Goal: Information Seeking & Learning: Check status

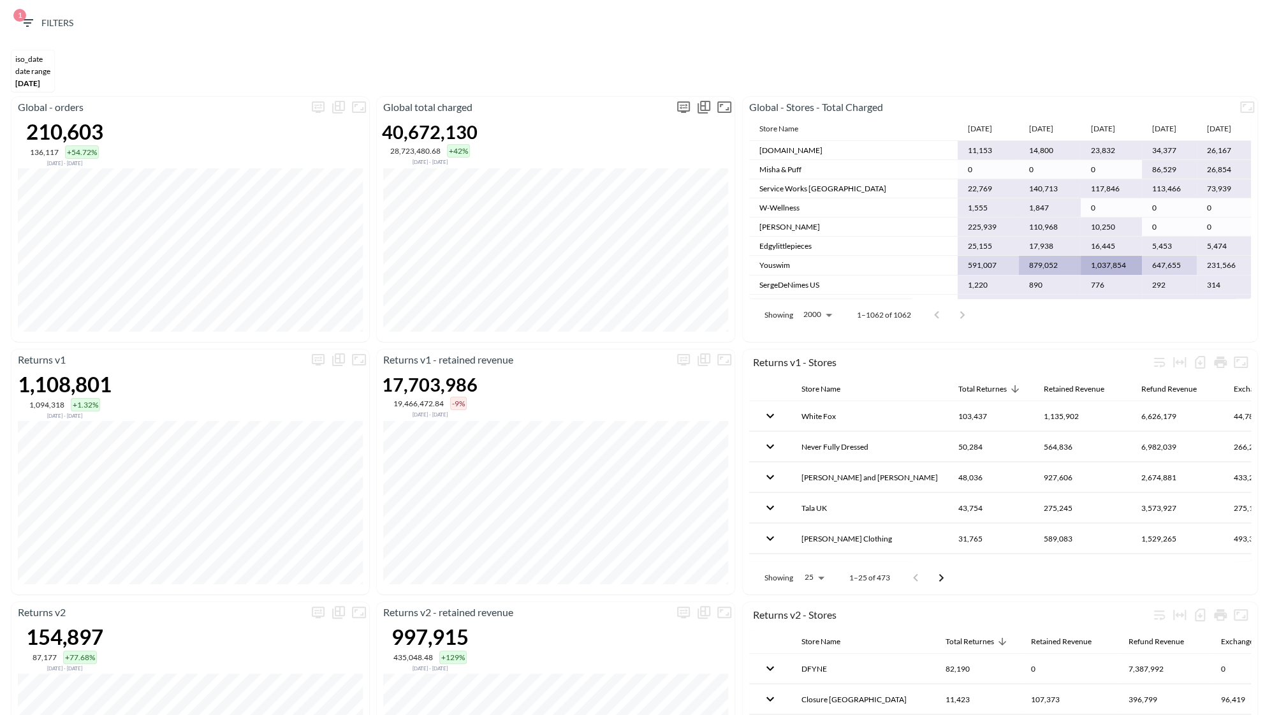
click at [684, 103] on icon "more" at bounding box center [683, 106] width 15 height 15
click at [624, 203] on body "BI.P.EYE, Interactive Analytics Dashboards 1 Filters iso_date DATE RANGE [DATE]…" at bounding box center [636, 357] width 1272 height 715
click at [619, 237] on li "Days" at bounding box center [622, 235] width 64 height 19
type input "Days"
click at [676, 346] on div at bounding box center [636, 357] width 1272 height 715
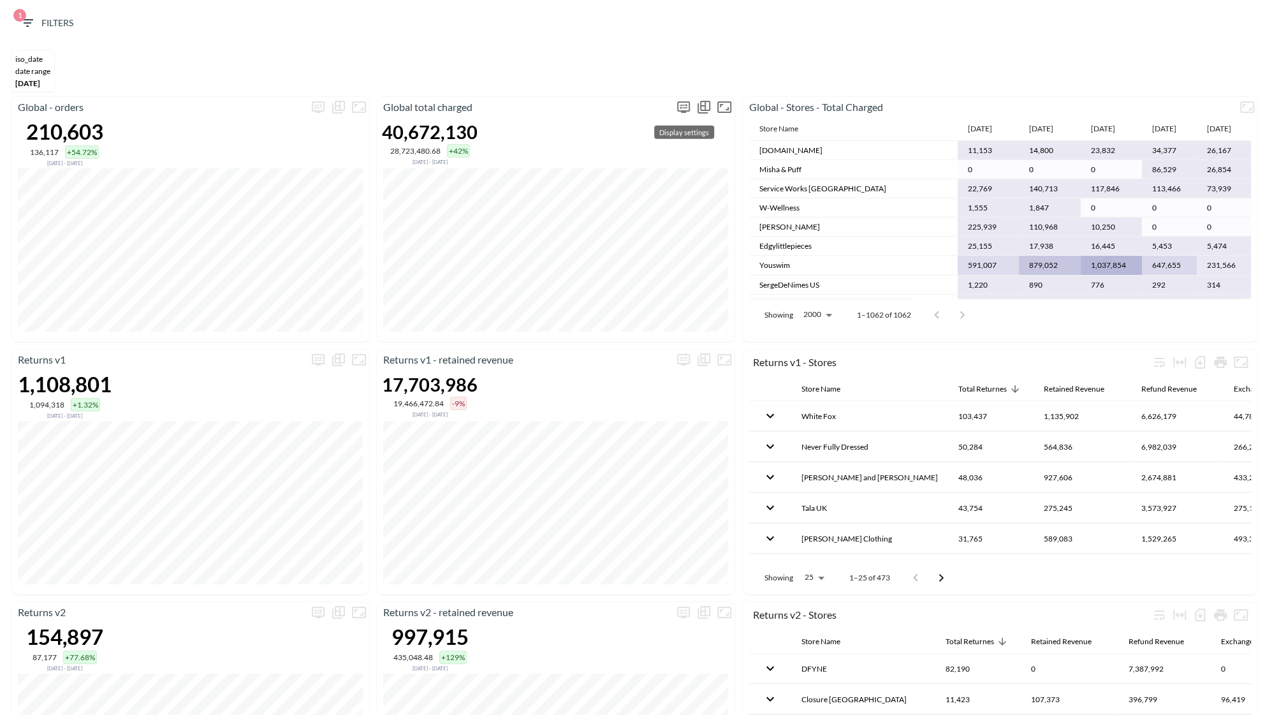
click at [682, 103] on icon "more" at bounding box center [683, 106] width 15 height 15
click at [626, 59] on div at bounding box center [636, 357] width 1272 height 715
click at [47, 24] on span "1 Filters" at bounding box center [47, 23] width 54 height 16
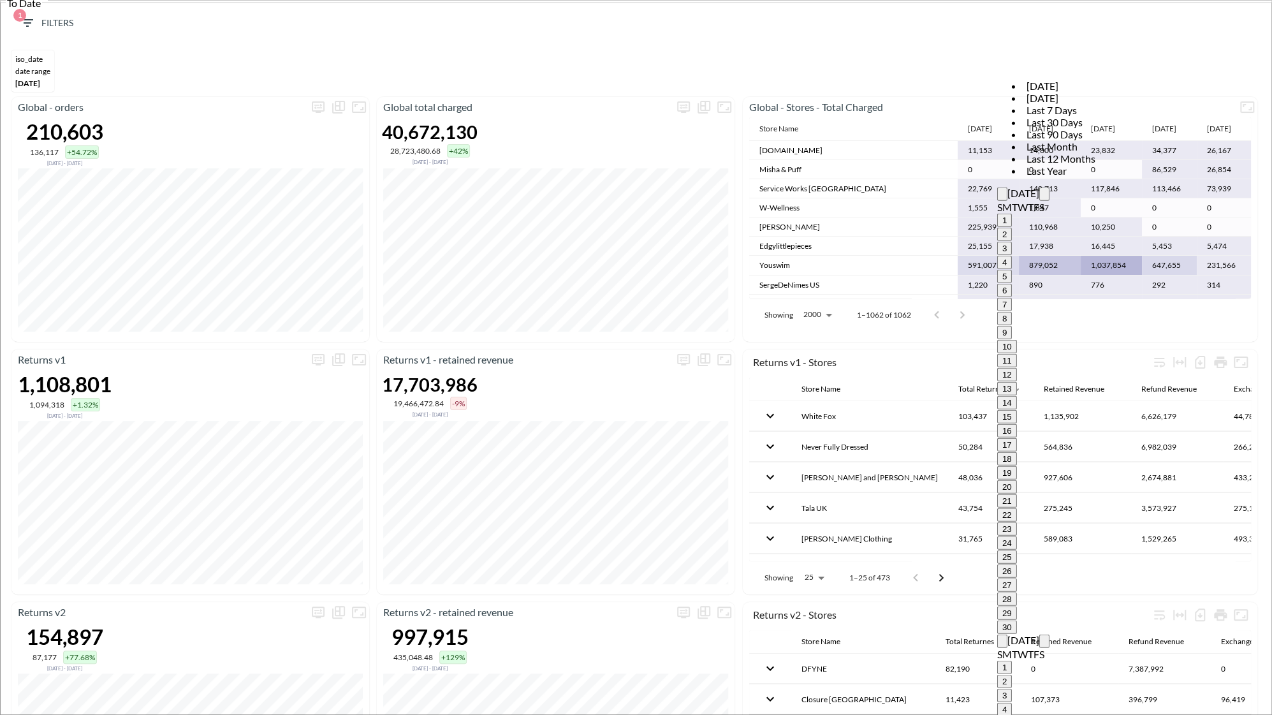
click at [1045, 644] on icon "Next month" at bounding box center [1045, 644] width 0 height 0
click at [1045, 658] on icon "Next month" at bounding box center [1045, 658] width 0 height 0
click at [1045, 644] on icon "Next month" at bounding box center [1045, 644] width 0 height 0
type input "[DATE]"
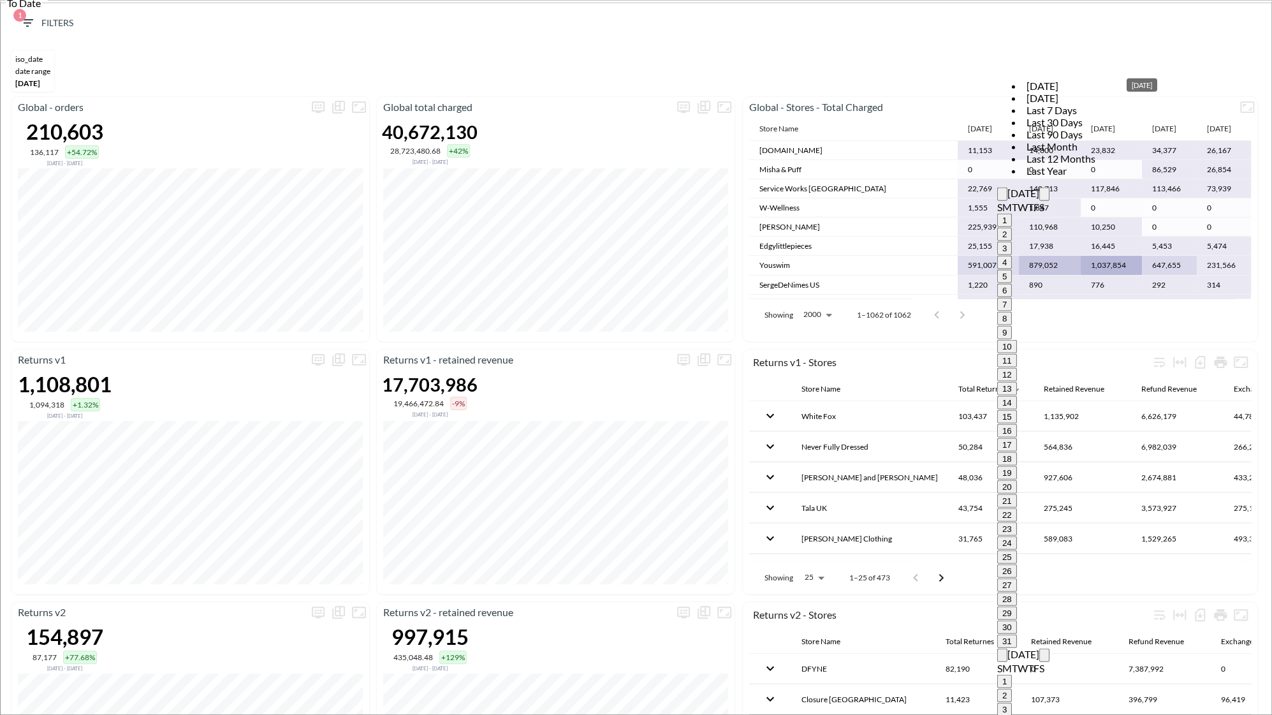
type input "YYYY-MM-DD"
type input "2025-08-19"
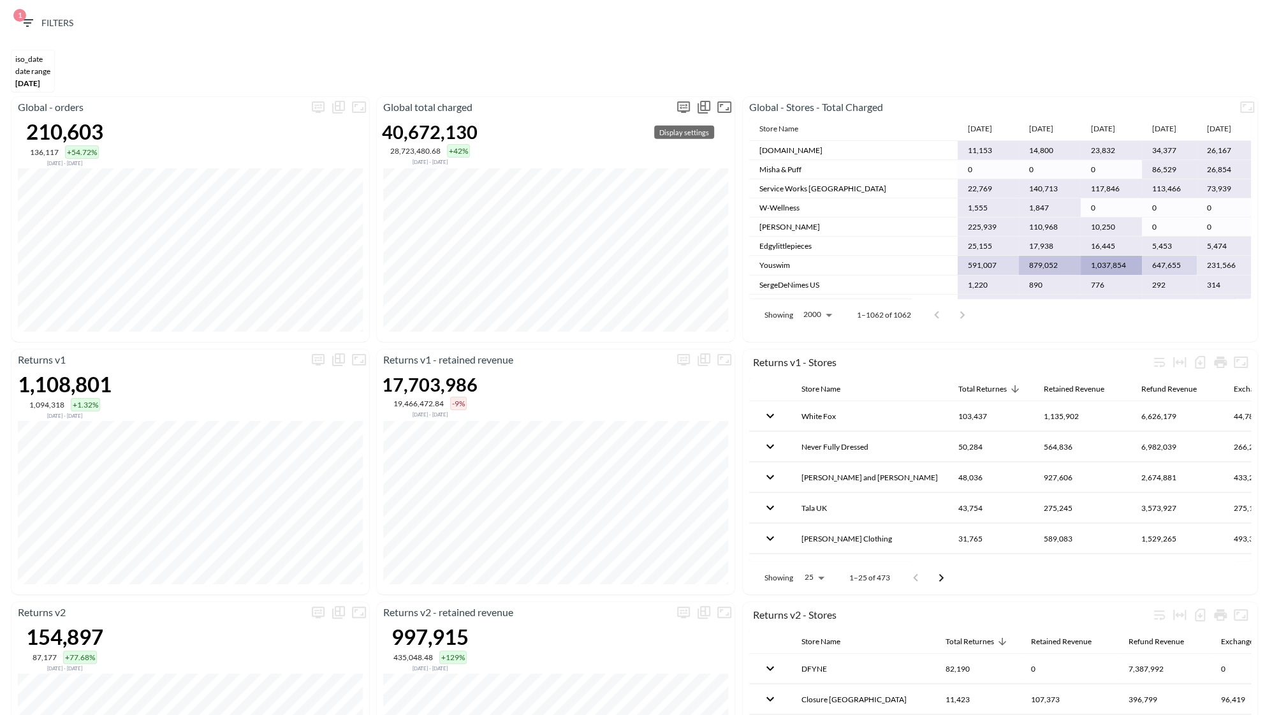
click at [676, 109] on icon "more" at bounding box center [683, 106] width 15 height 15
click at [633, 193] on body "BI.P.EYE, Interactive Analytics Dashboards 1 Filters iso_date DATE RANGE [DATE]…" at bounding box center [636, 357] width 1272 height 715
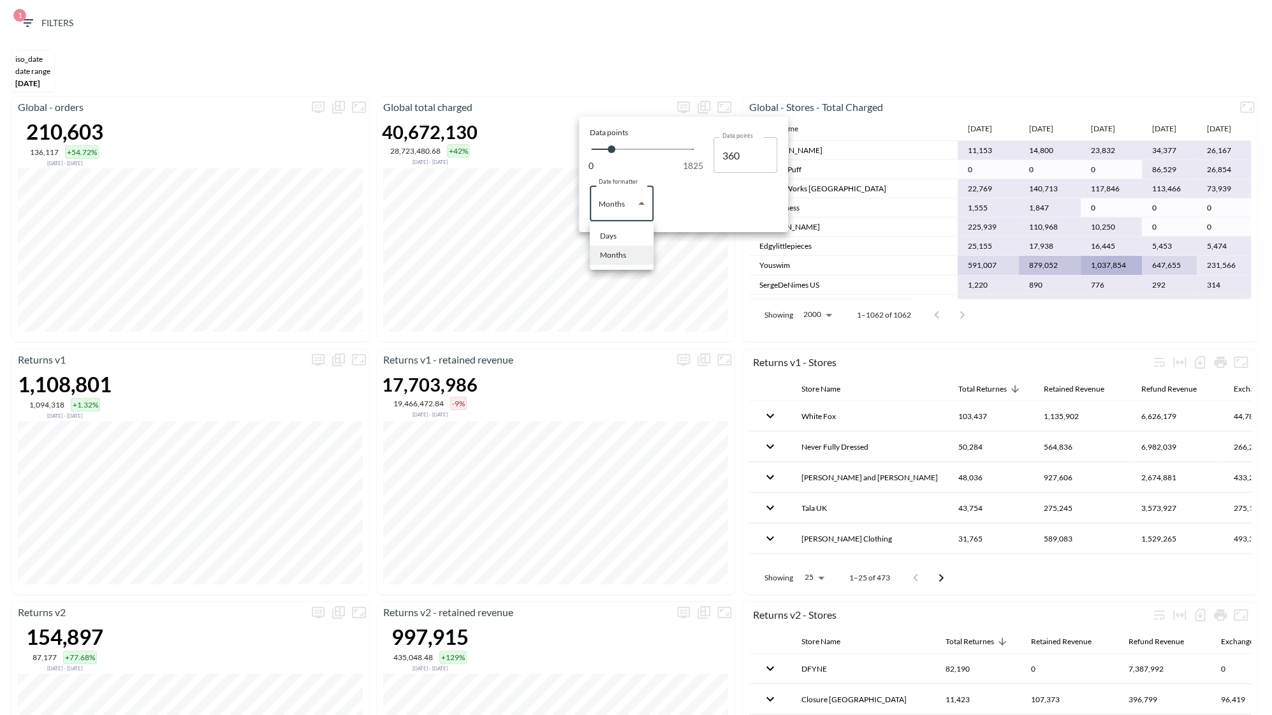
click at [794, 54] on div at bounding box center [636, 357] width 1272 height 715
click at [45, 77] on div at bounding box center [636, 357] width 1272 height 715
click at [31, 30] on icon "button" at bounding box center [27, 22] width 15 height 15
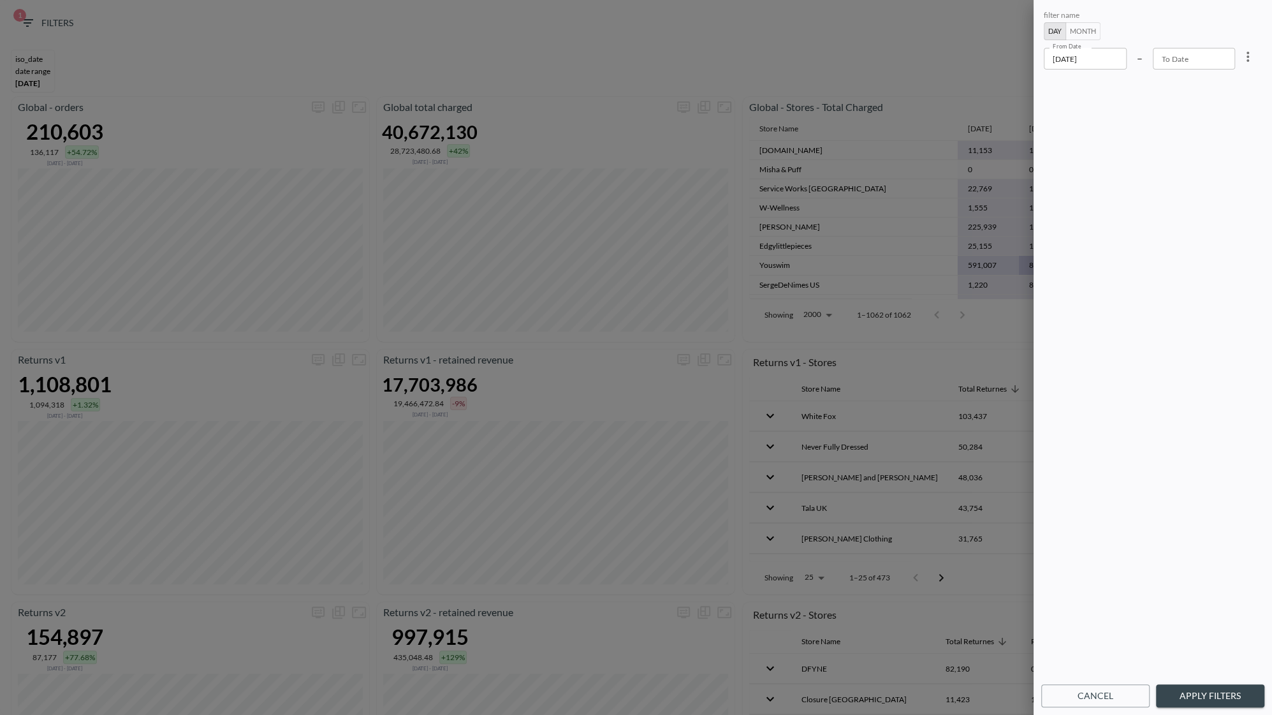
click at [1105, 68] on input "[DATE]" at bounding box center [1085, 59] width 83 height 22
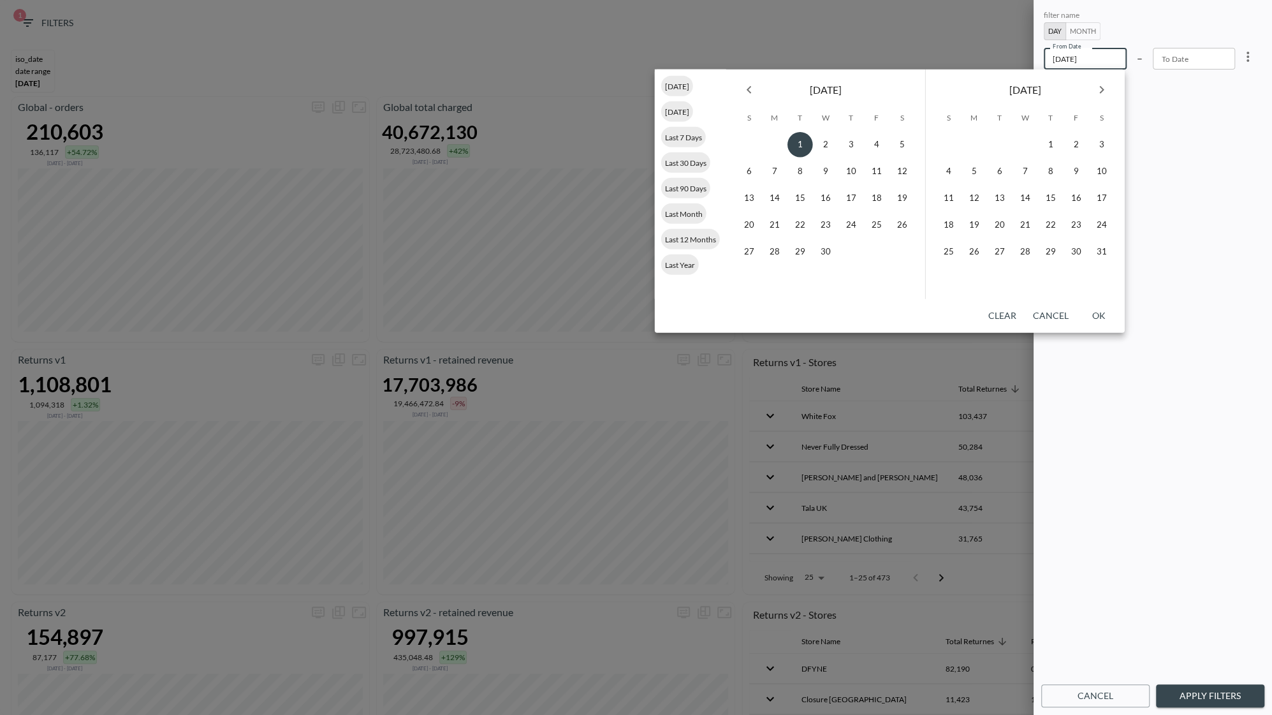
click at [1102, 85] on icon "Next month" at bounding box center [1101, 89] width 15 height 15
click at [975, 223] on button "18" at bounding box center [975, 225] width 26 height 26
type input "[DATE]"
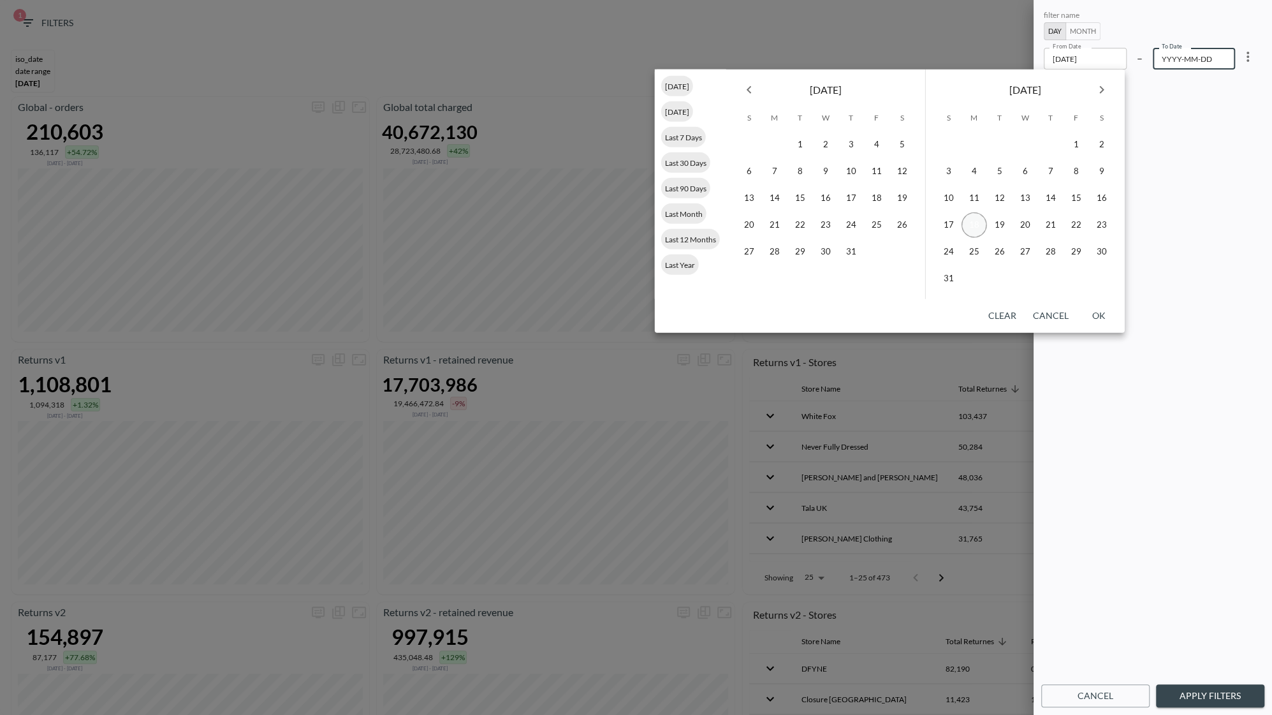
type input "YYYY-MM-DD"
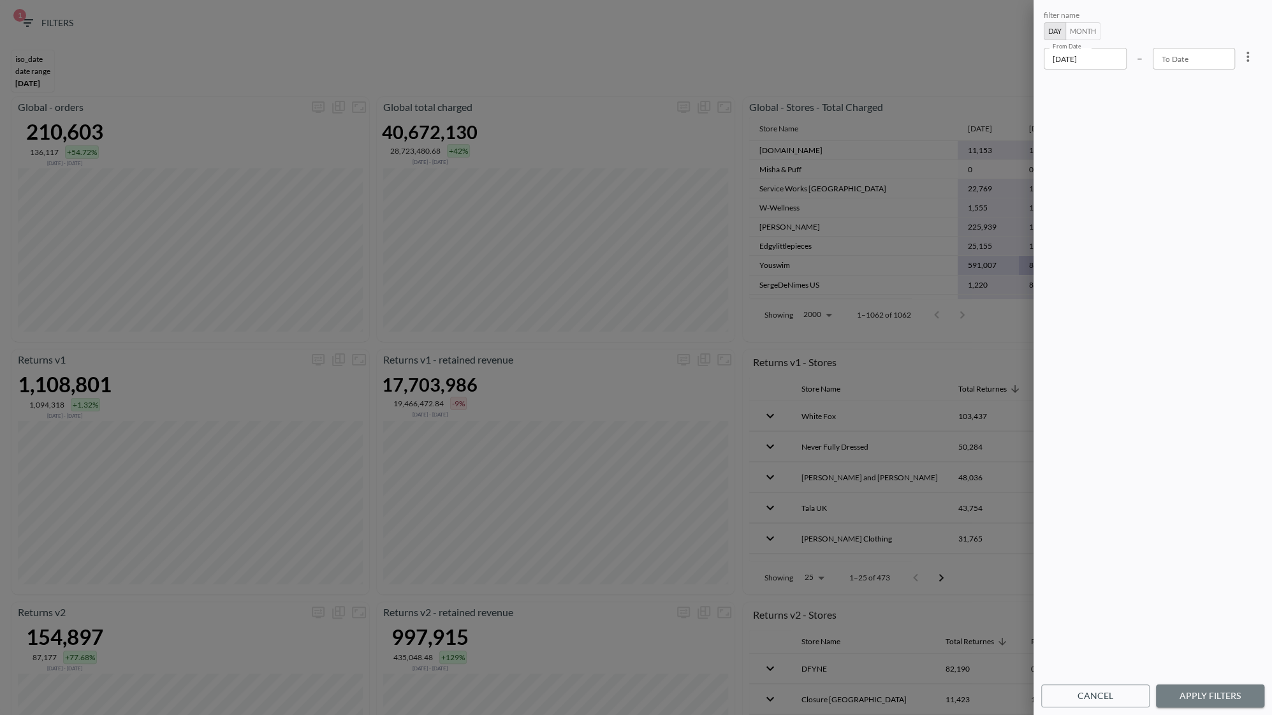
click at [1227, 694] on button "Apply Filters" at bounding box center [1210, 696] width 108 height 24
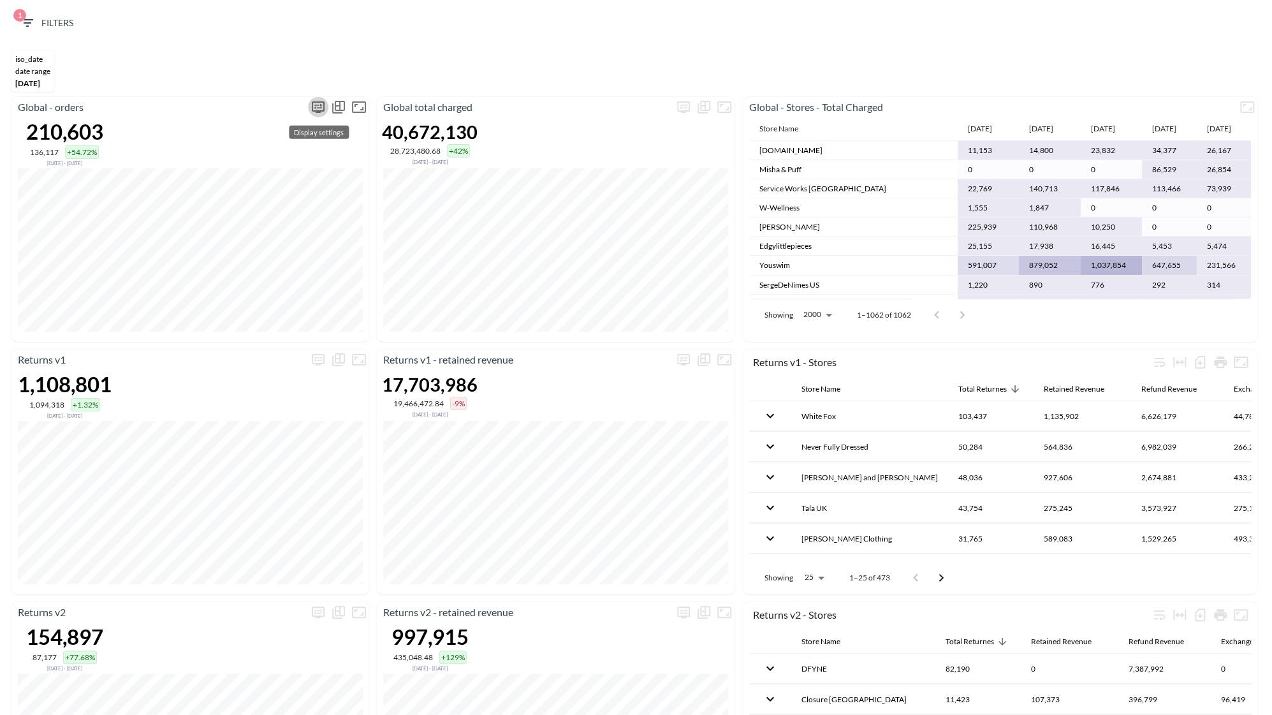
click at [322, 106] on icon "more" at bounding box center [318, 106] width 15 height 15
click at [270, 200] on body "BI.P.EYE, Interactive Analytics Dashboards 1 Filters iso_date DATE RANGE [DATE]…" at bounding box center [636, 357] width 1272 height 715
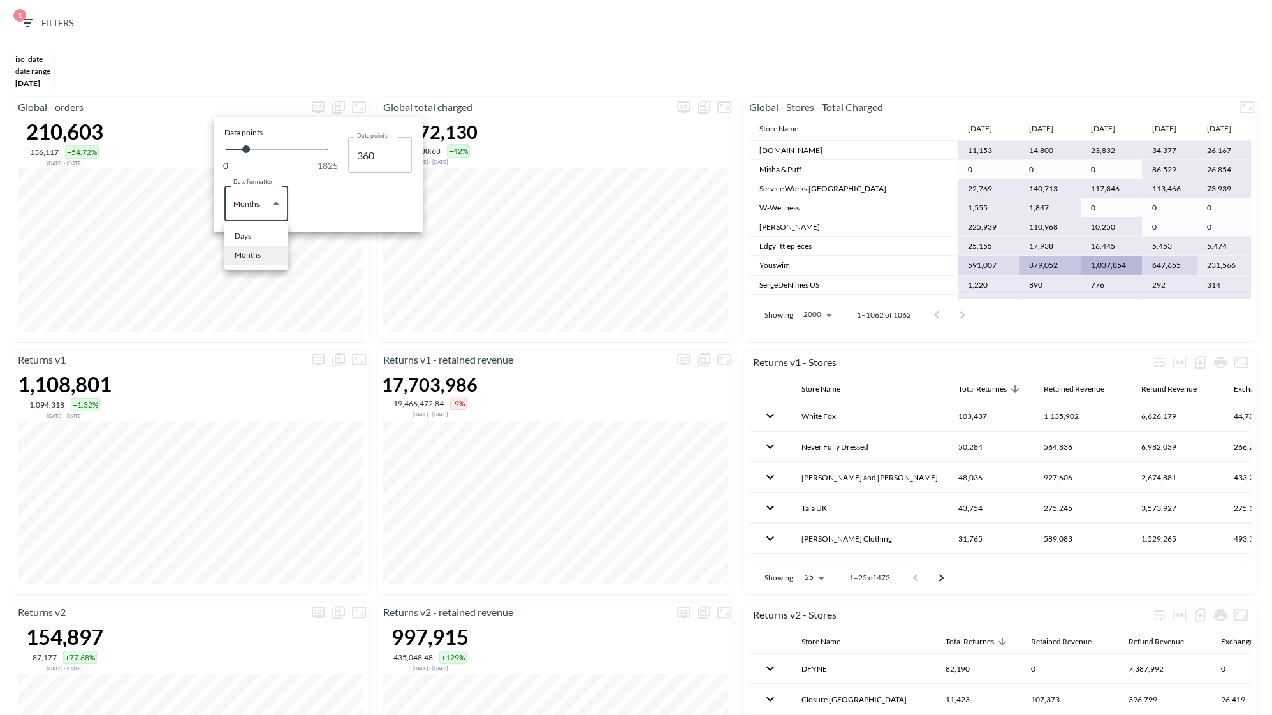
click at [257, 241] on li "Days" at bounding box center [256, 235] width 64 height 19
type input "Days"
click at [270, 330] on div at bounding box center [636, 357] width 1272 height 715
click at [682, 104] on icon "more" at bounding box center [684, 106] width 8 height 5
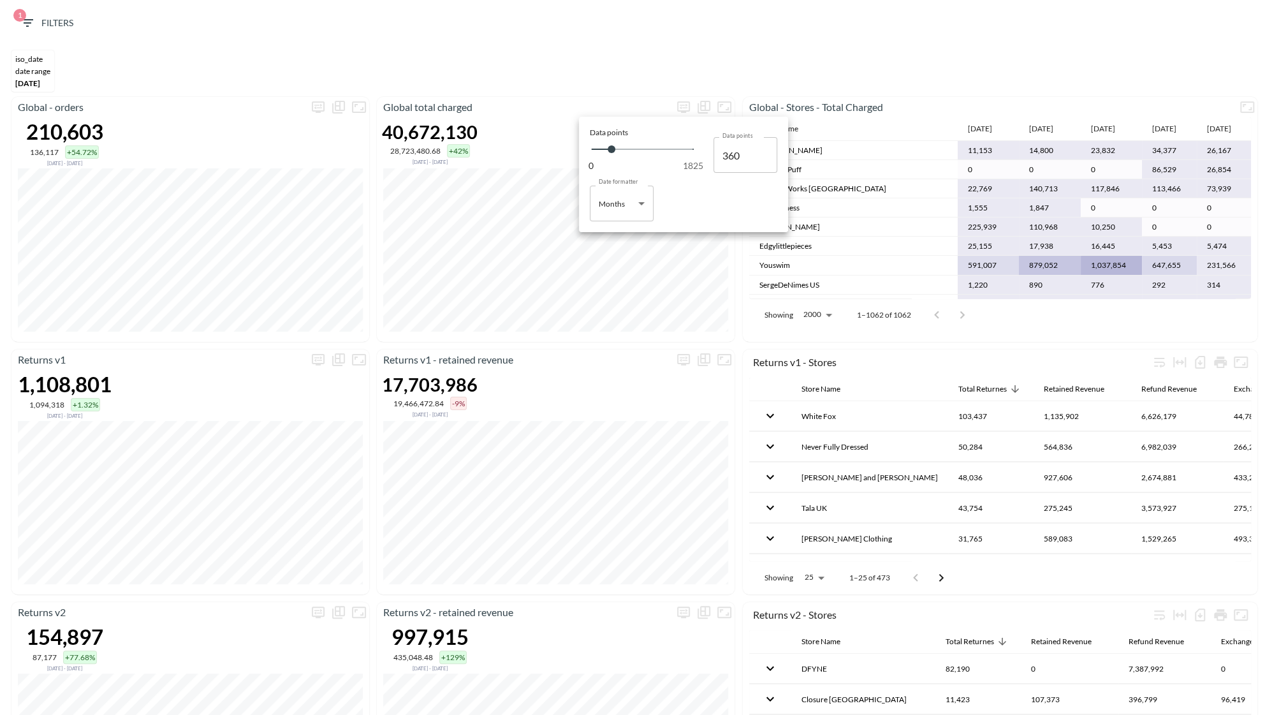
click at [614, 221] on div "Data points 0 1825 Data points 360 Data points Date formatter Months Months Dat…" at bounding box center [683, 174] width 203 height 109
click at [614, 207] on body "BI.P.EYE, Interactive Analytics Dashboards 1 Filters iso_date DATE RANGE [DATE]…" at bounding box center [636, 357] width 1272 height 715
click at [613, 236] on div "Days" at bounding box center [608, 235] width 17 height 11
type input "Days"
click at [708, 303] on div at bounding box center [636, 357] width 1272 height 715
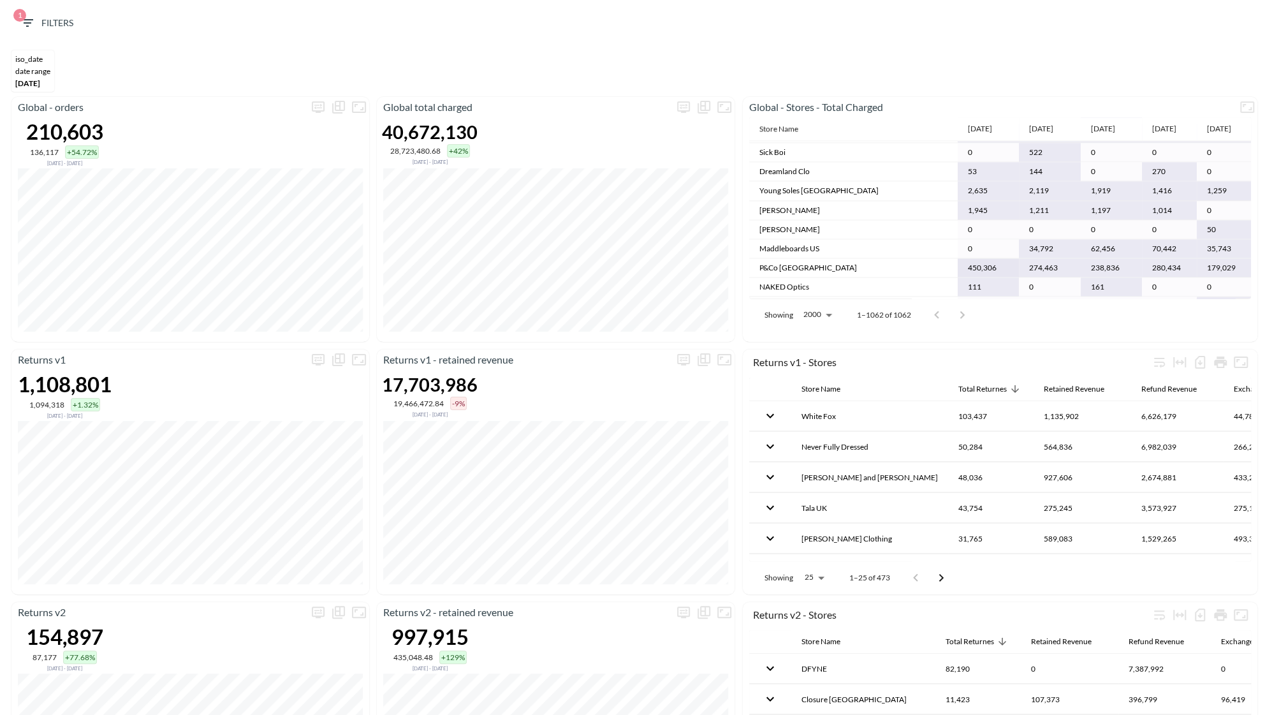
scroll to position [5433, 0]
